Goal: Information Seeking & Learning: Understand process/instructions

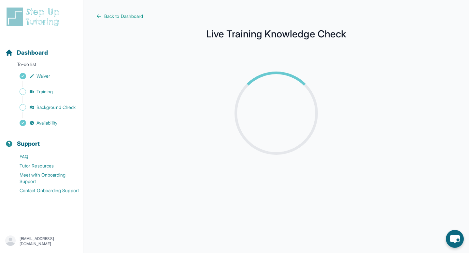
click at [197, 91] on div at bounding box center [276, 113] width 339 height 115
click at [47, 93] on span "Training" at bounding box center [44, 92] width 17 height 7
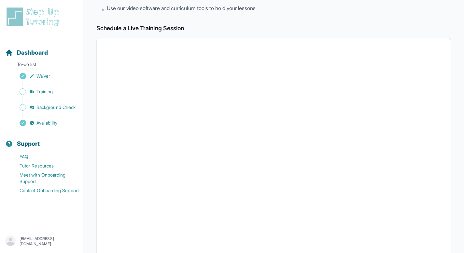
scroll to position [124, 0]
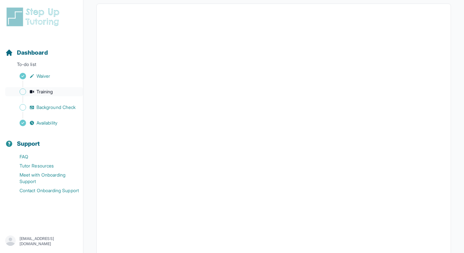
click at [55, 92] on link "Training" at bounding box center [44, 91] width 78 height 9
click at [28, 91] on link "Training" at bounding box center [44, 91] width 78 height 9
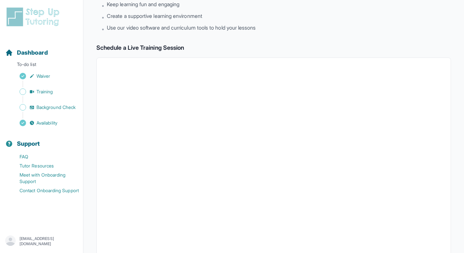
scroll to position [0, 0]
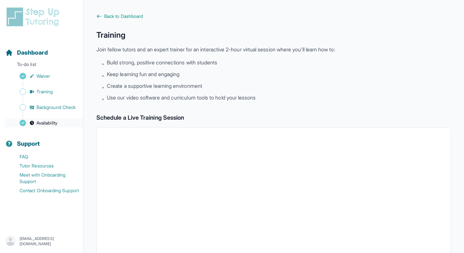
click at [48, 122] on span "Availability" at bounding box center [46, 123] width 21 height 7
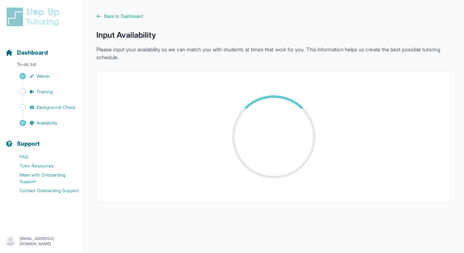
click at [48, 114] on div "Sidebar" at bounding box center [42, 115] width 75 height 7
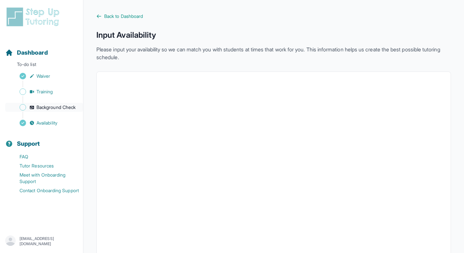
click at [49, 110] on span "Background Check" at bounding box center [55, 107] width 39 height 7
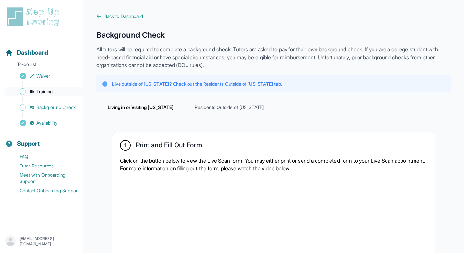
click at [50, 94] on span "Training" at bounding box center [44, 92] width 17 height 7
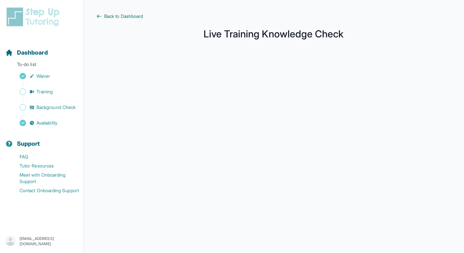
click at [116, 15] on span "Back to Dashboard" at bounding box center [123, 16] width 39 height 7
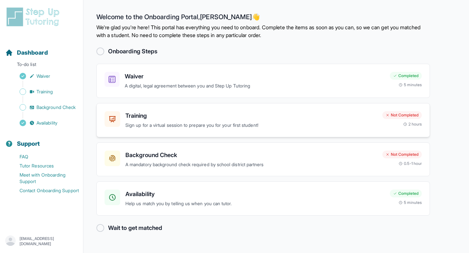
click at [296, 113] on h3 "Training" at bounding box center [251, 115] width 252 height 9
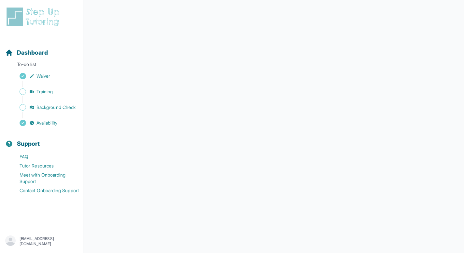
scroll to position [93, 0]
